Goal: Information Seeking & Learning: Check status

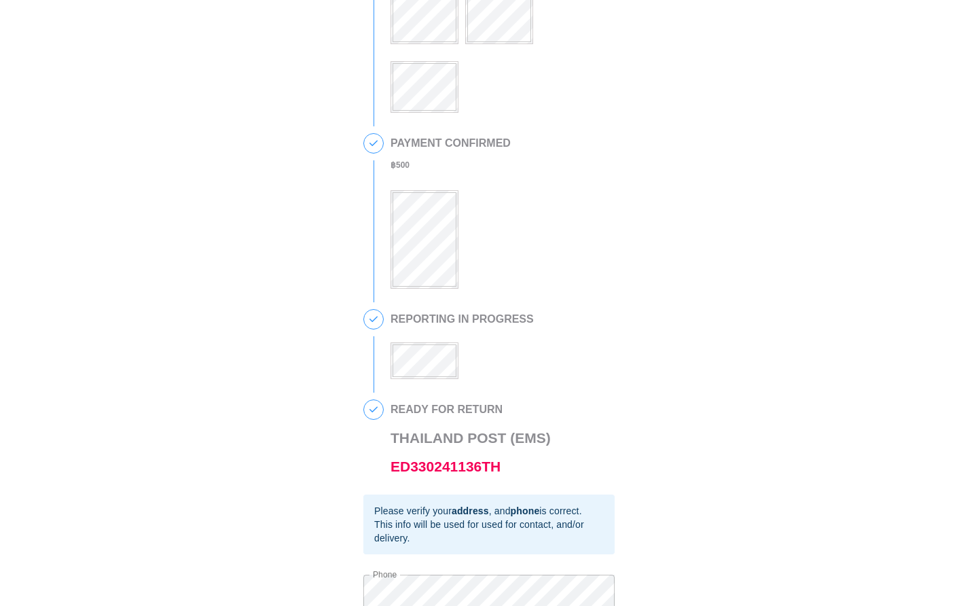
scroll to position [55, 0]
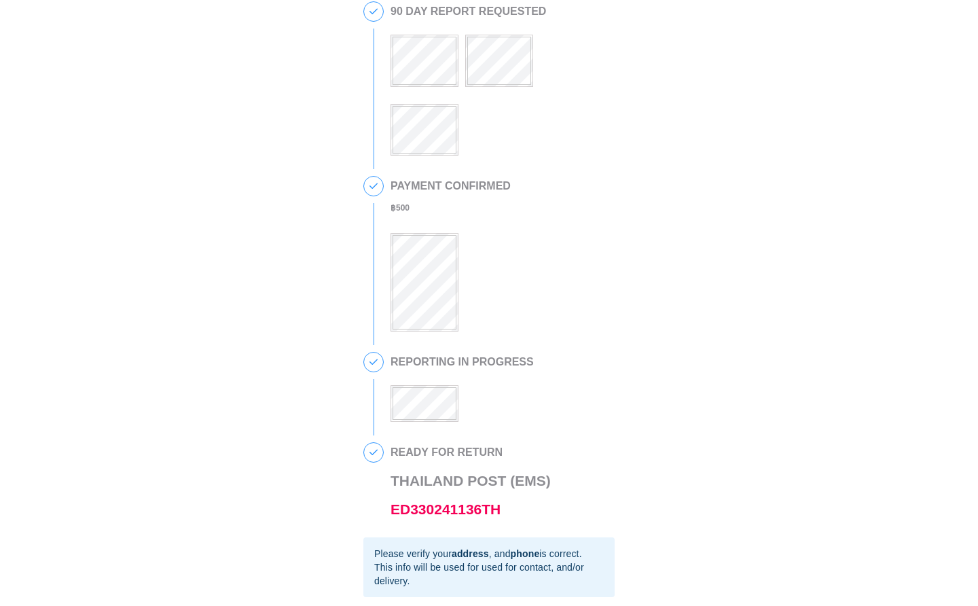
click at [459, 427] on div "3 REPORTING IN PROGRESS" at bounding box center [489, 394] width 251 height 84
